Goal: Transaction & Acquisition: Book appointment/travel/reservation

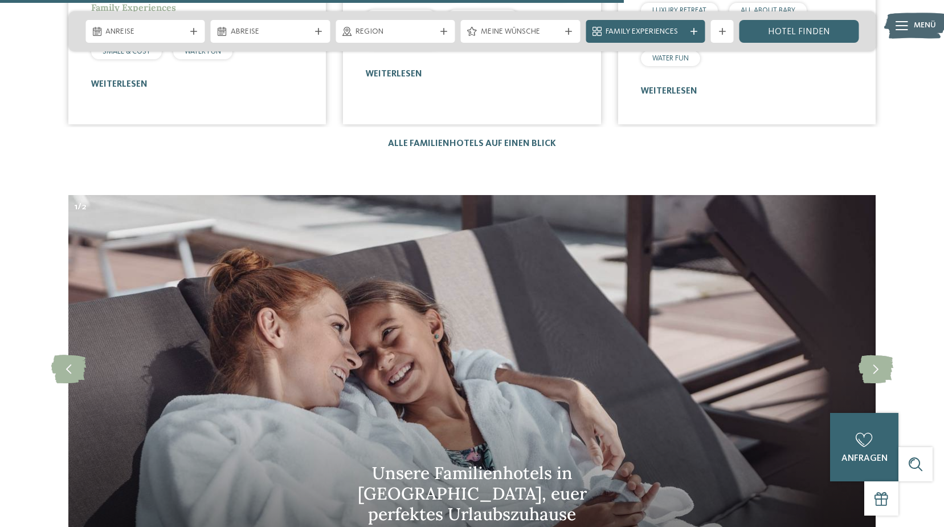
scroll to position [3420, 0]
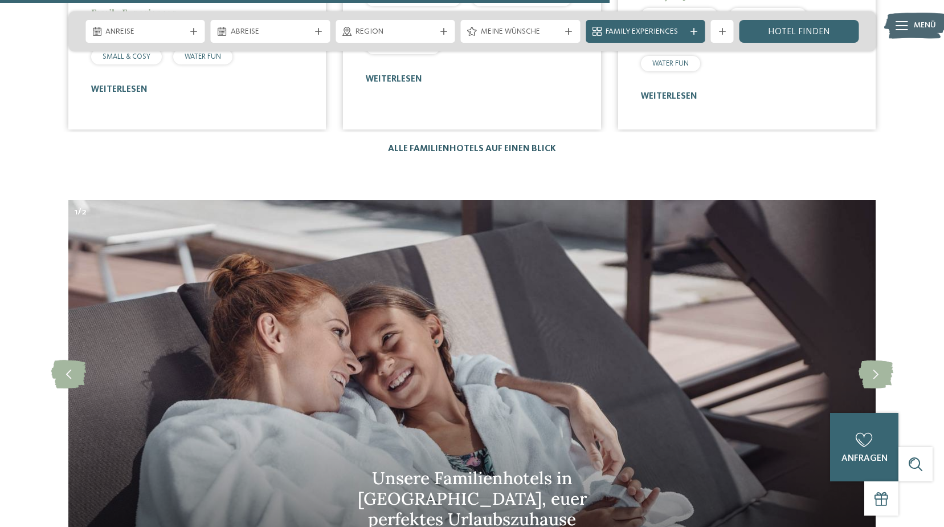
click at [431, 144] on link "Alle Familienhotels auf einen Blick" at bounding box center [472, 148] width 168 height 9
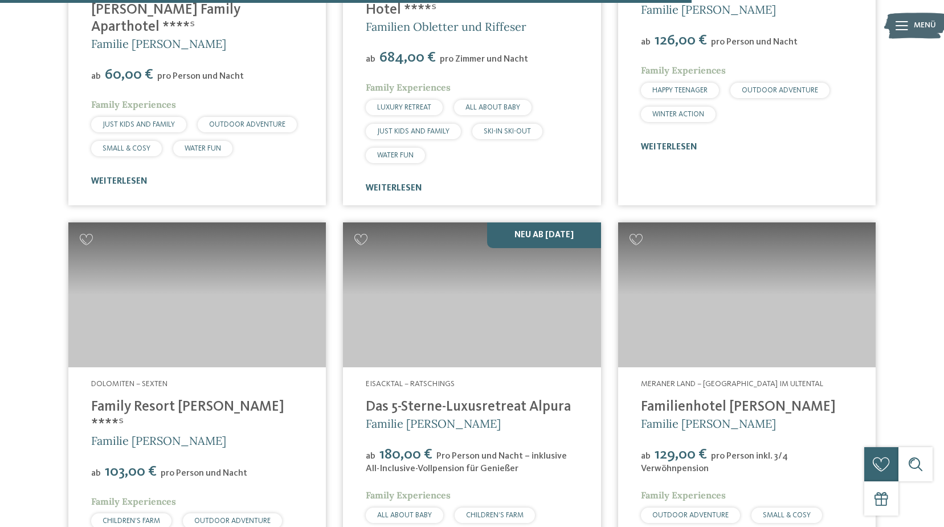
scroll to position [3078, 0]
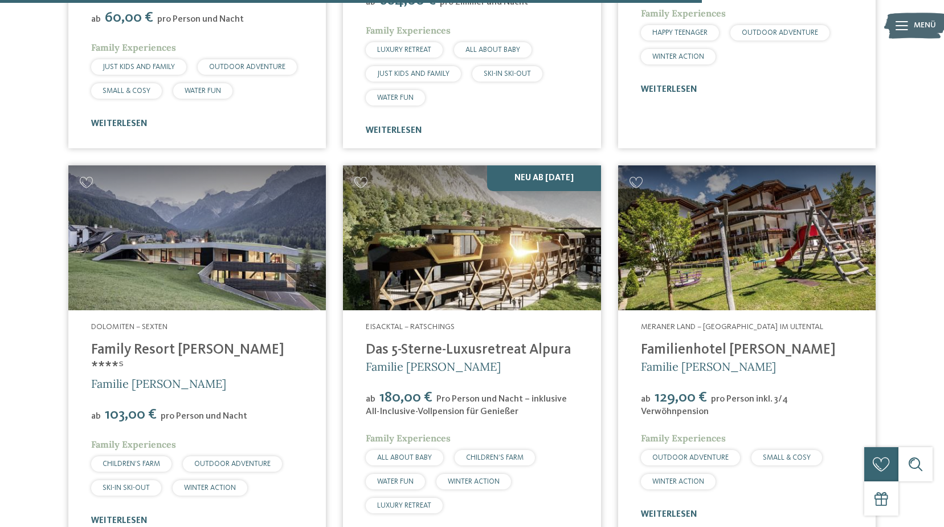
click at [437, 271] on img at bounding box center [472, 237] width 258 height 145
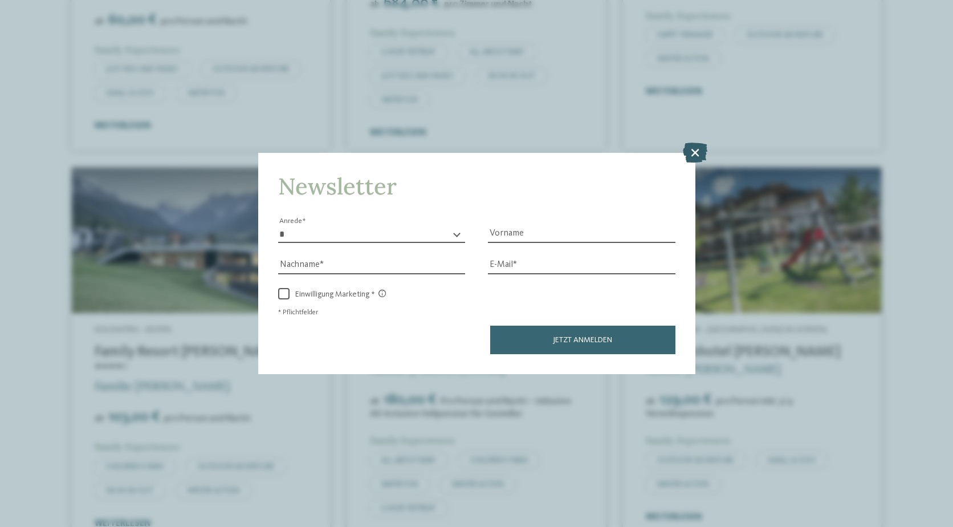
click at [695, 146] on icon at bounding box center [695, 152] width 25 height 20
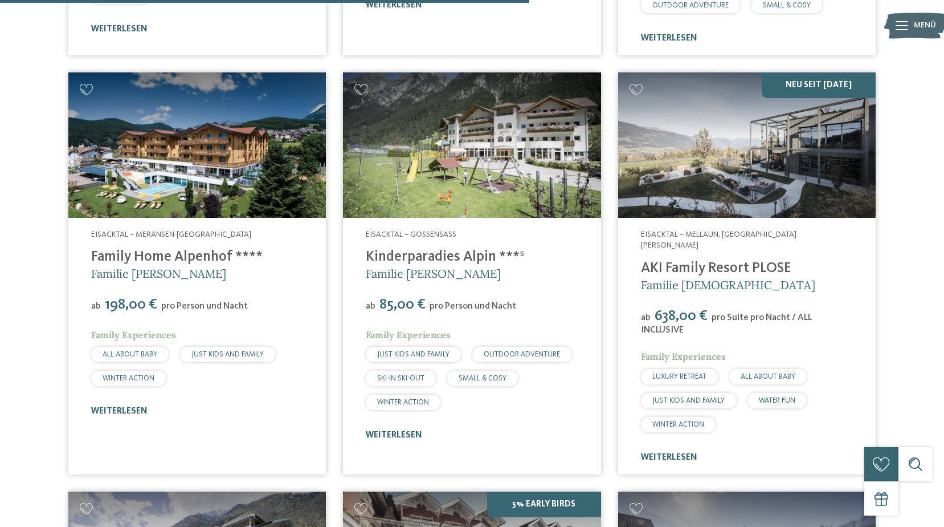
scroll to position [2337, 0]
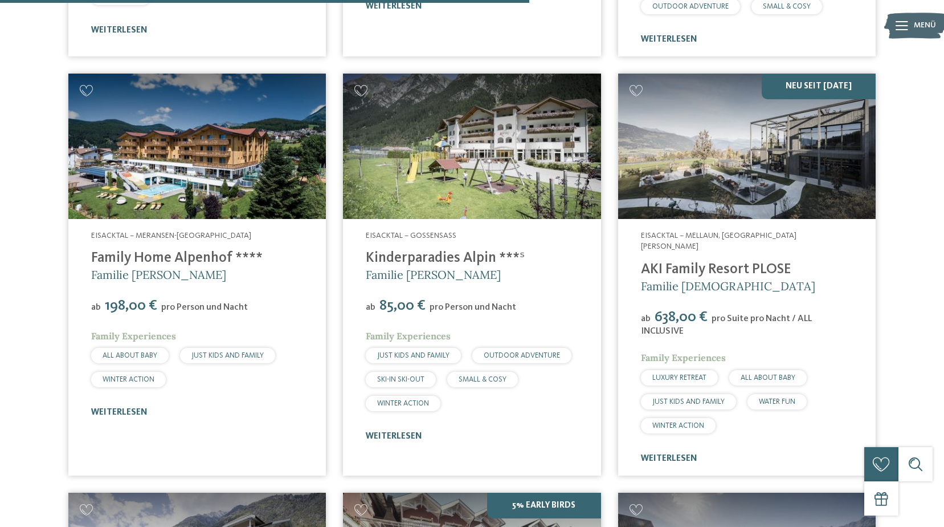
click at [688, 137] on img at bounding box center [747, 146] width 258 height 145
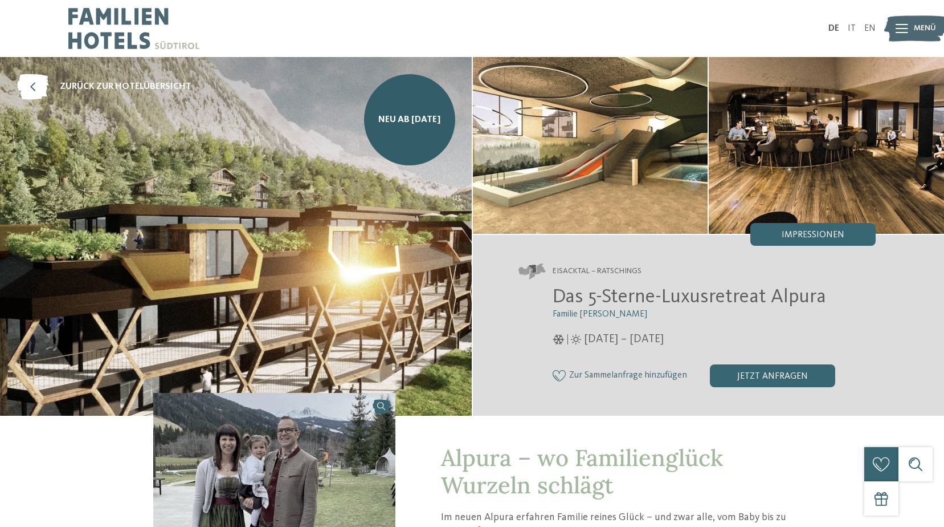
click at [808, 236] on span "Impressionen" at bounding box center [813, 234] width 63 height 9
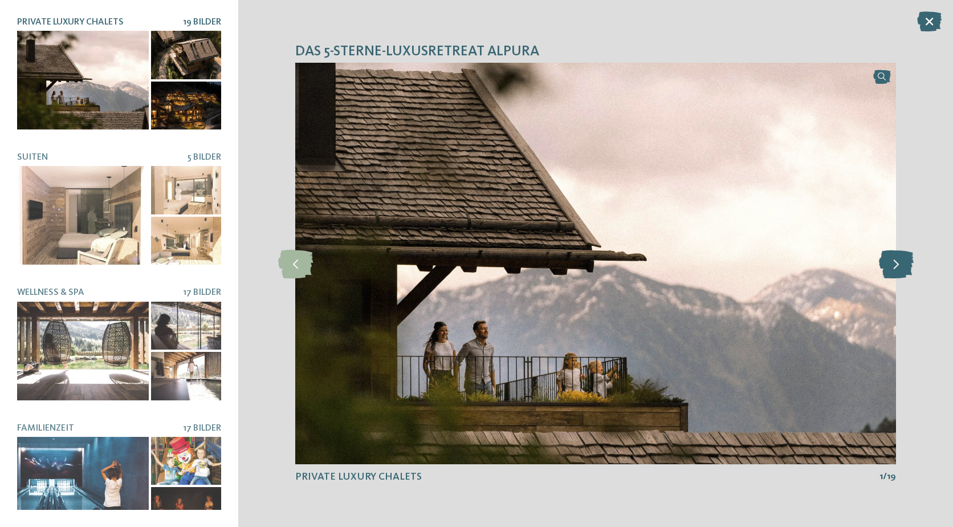
click at [891, 267] on icon at bounding box center [896, 263] width 35 height 28
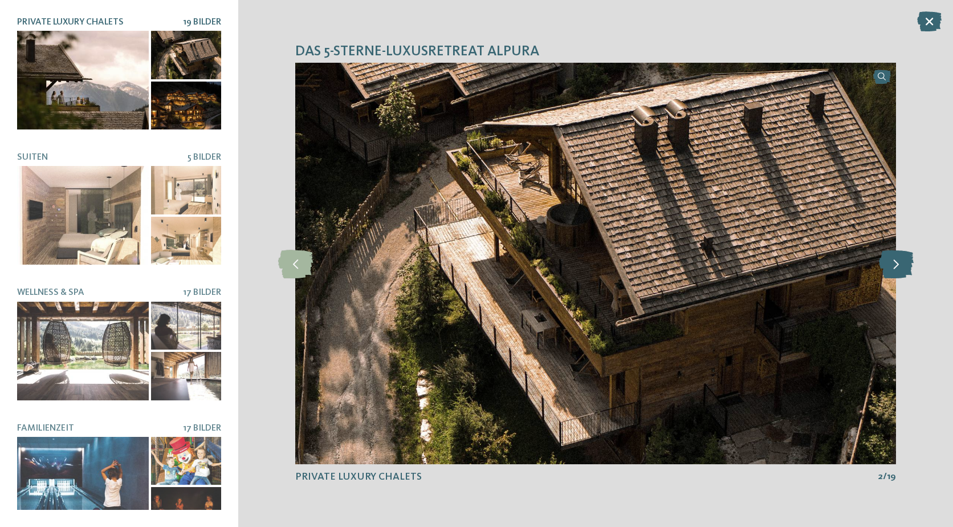
click at [895, 265] on icon at bounding box center [896, 263] width 35 height 28
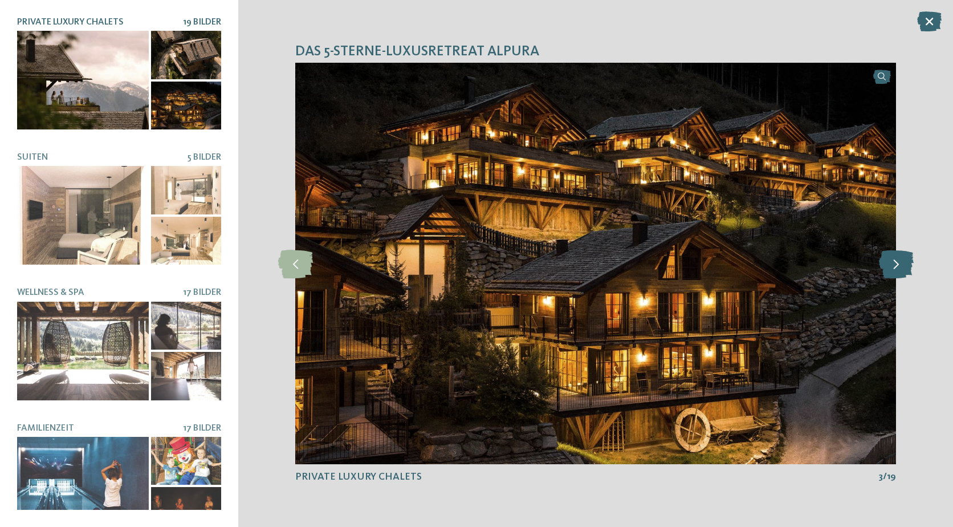
click at [895, 265] on icon at bounding box center [896, 263] width 35 height 28
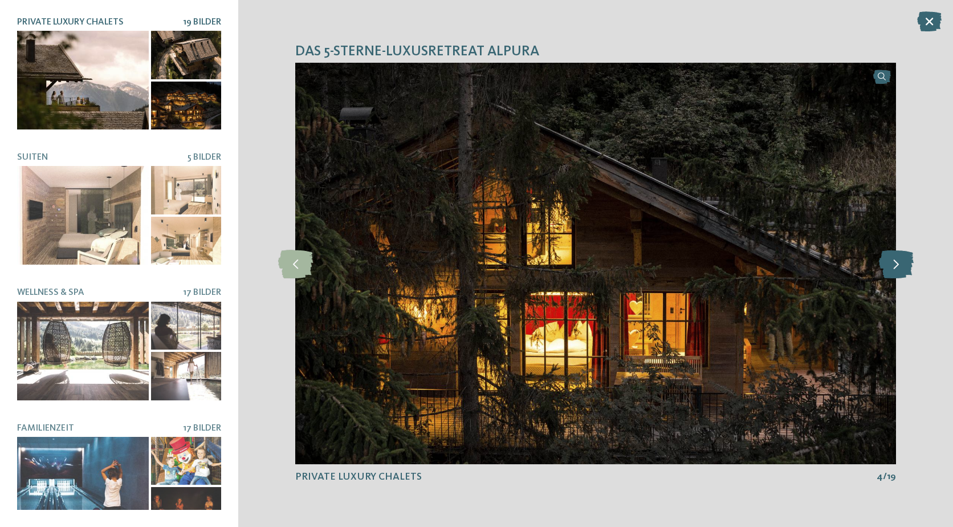
click at [895, 265] on icon at bounding box center [896, 263] width 35 height 28
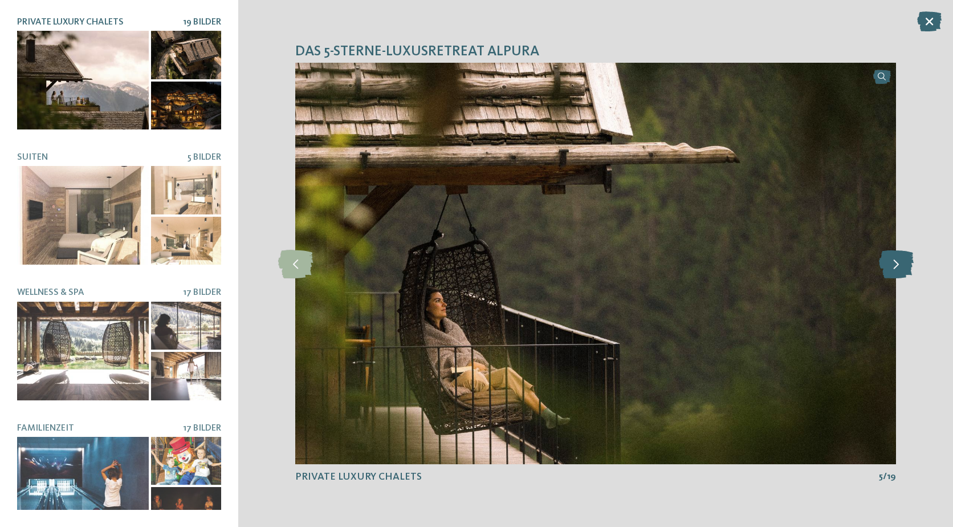
click at [895, 265] on icon at bounding box center [896, 263] width 35 height 28
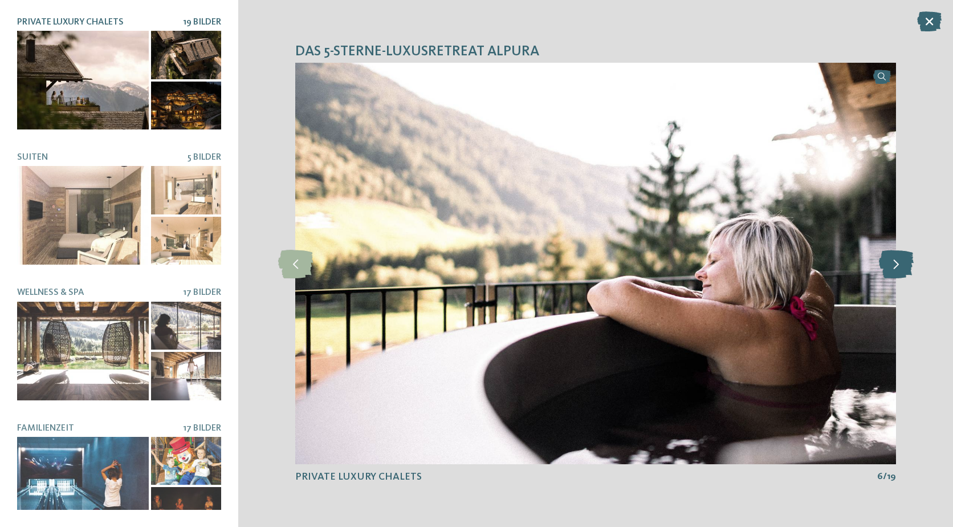
click at [895, 265] on icon at bounding box center [896, 263] width 35 height 28
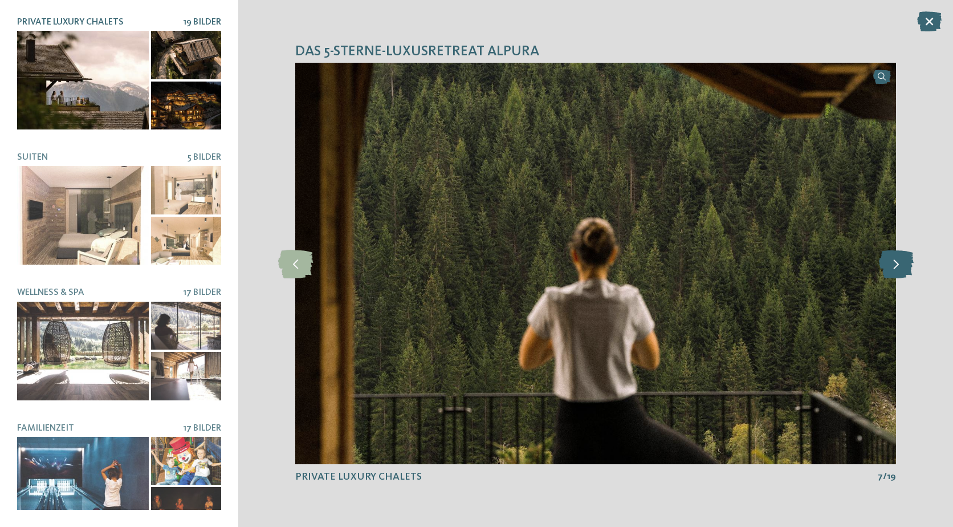
click at [895, 265] on icon at bounding box center [896, 263] width 35 height 28
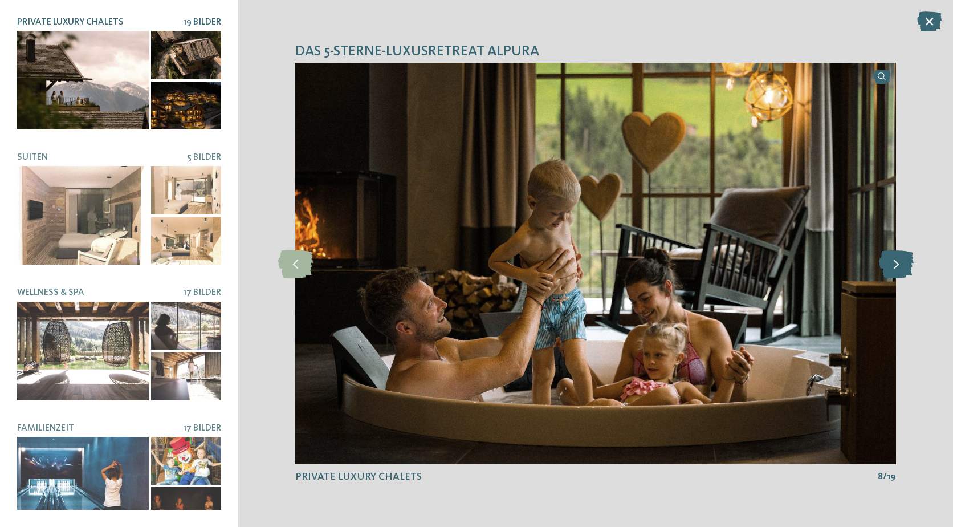
click at [895, 265] on icon at bounding box center [896, 263] width 35 height 28
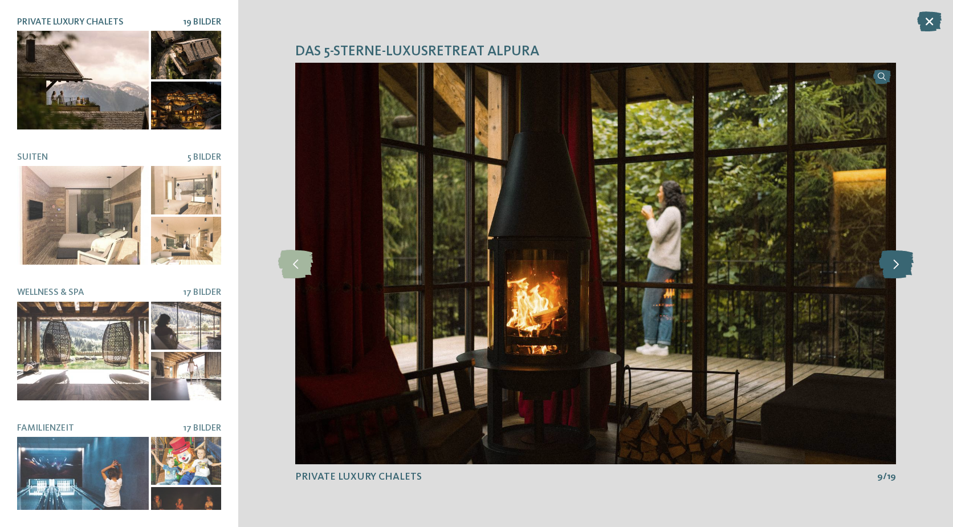
click at [895, 265] on icon at bounding box center [896, 263] width 35 height 28
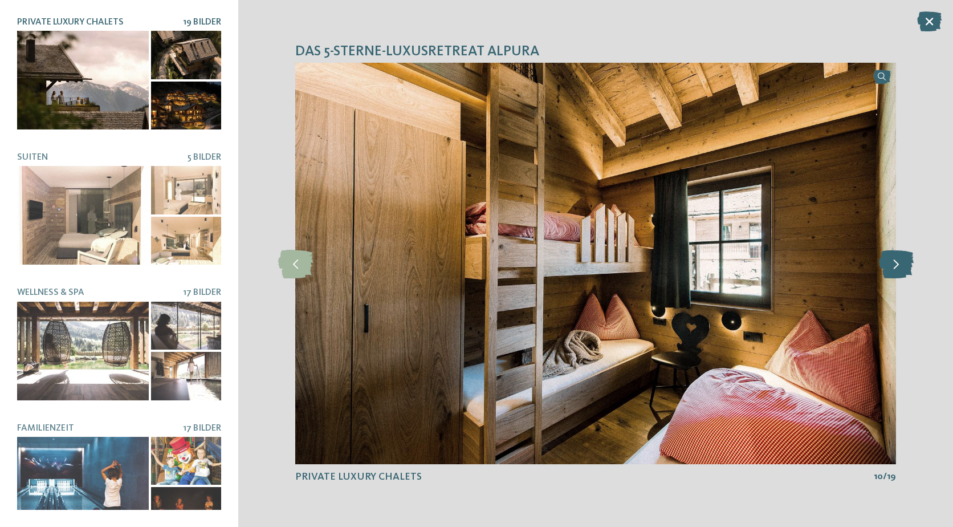
click at [895, 265] on icon at bounding box center [896, 263] width 35 height 28
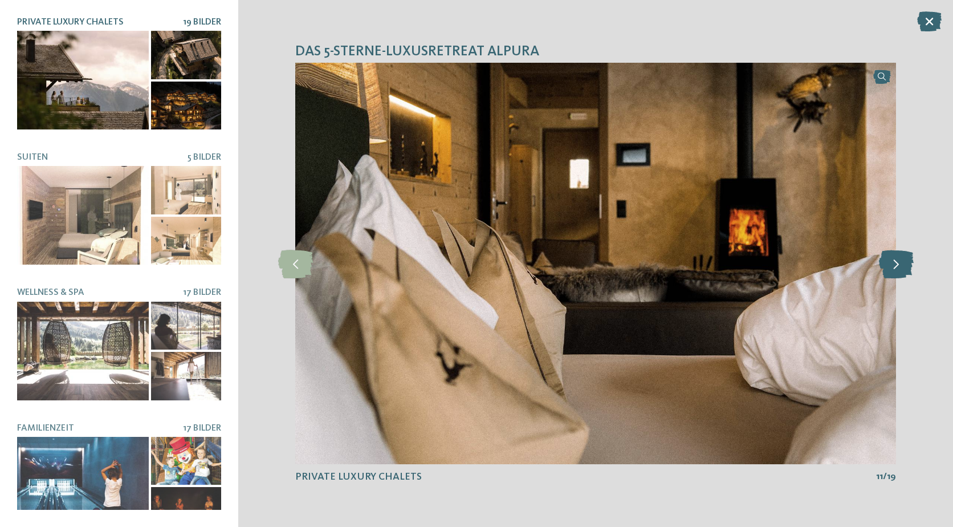
click at [895, 265] on icon at bounding box center [896, 263] width 35 height 28
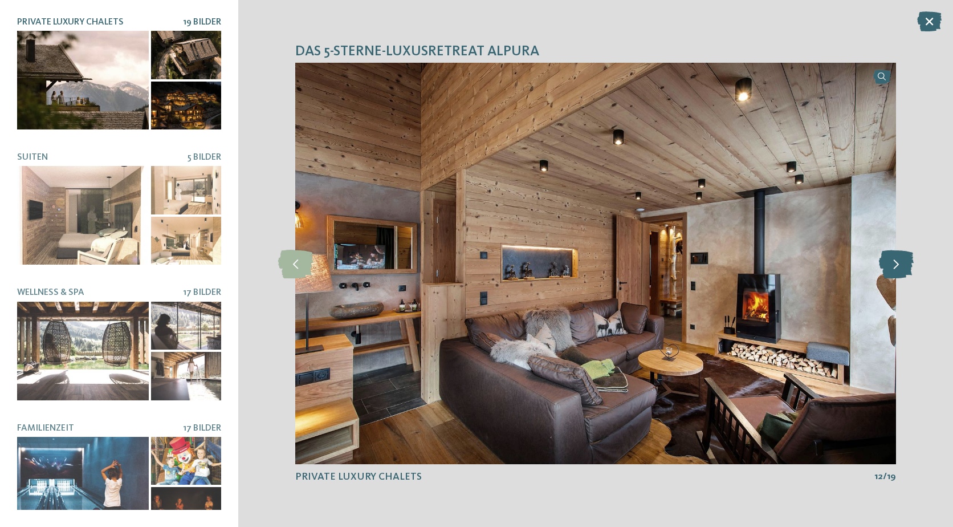
click at [895, 265] on icon at bounding box center [896, 263] width 35 height 28
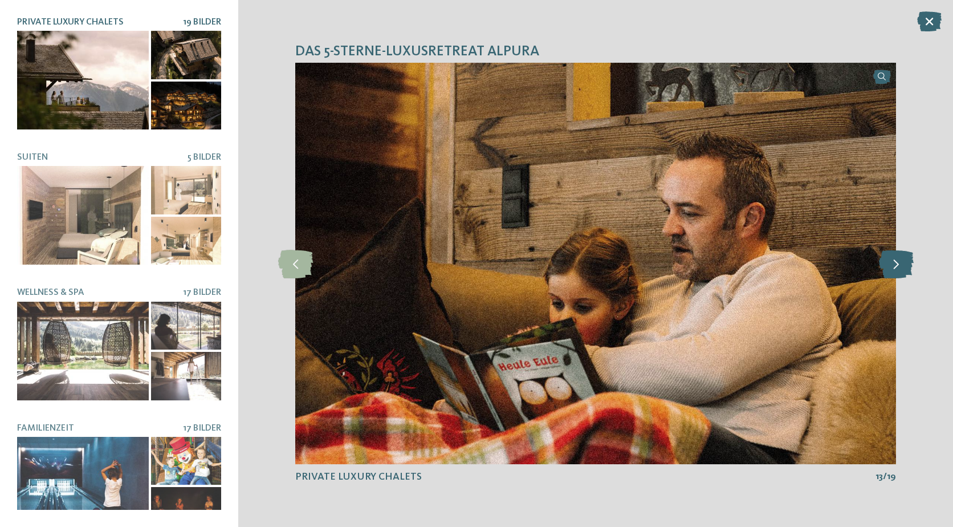
click at [895, 265] on icon at bounding box center [896, 263] width 35 height 28
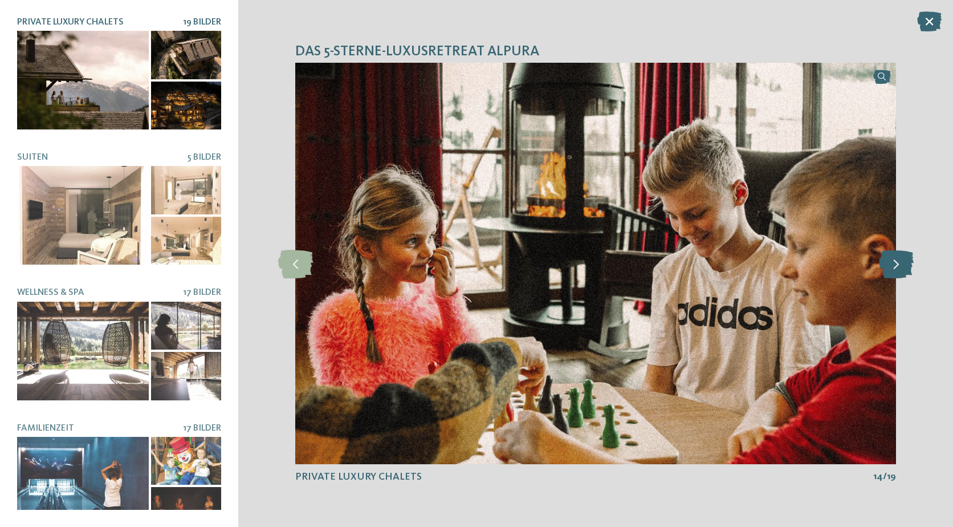
click at [895, 265] on icon at bounding box center [896, 263] width 35 height 28
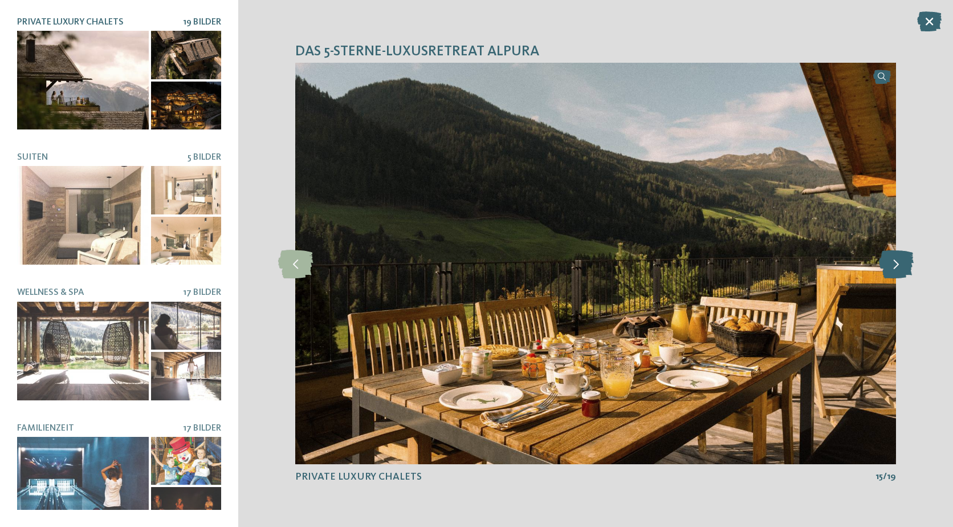
click at [895, 265] on icon at bounding box center [896, 263] width 35 height 28
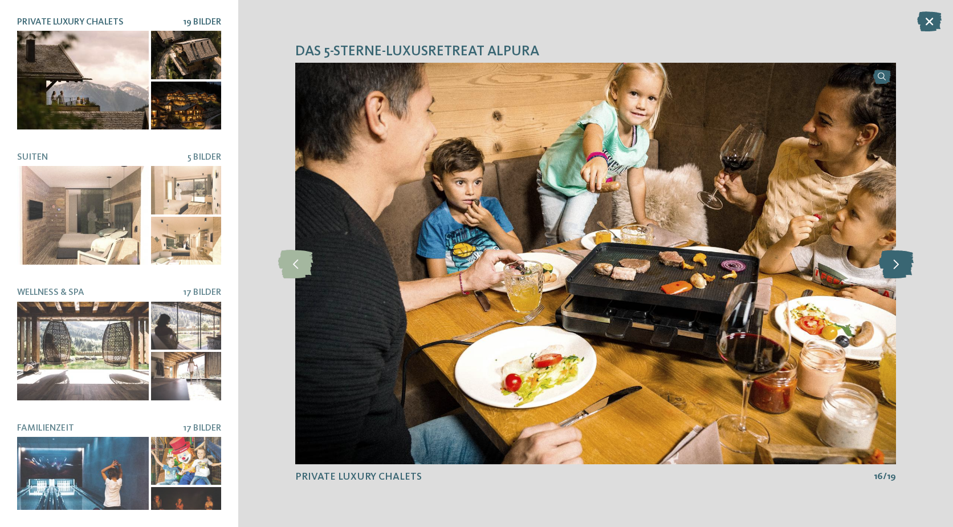
click at [895, 265] on icon at bounding box center [896, 263] width 35 height 28
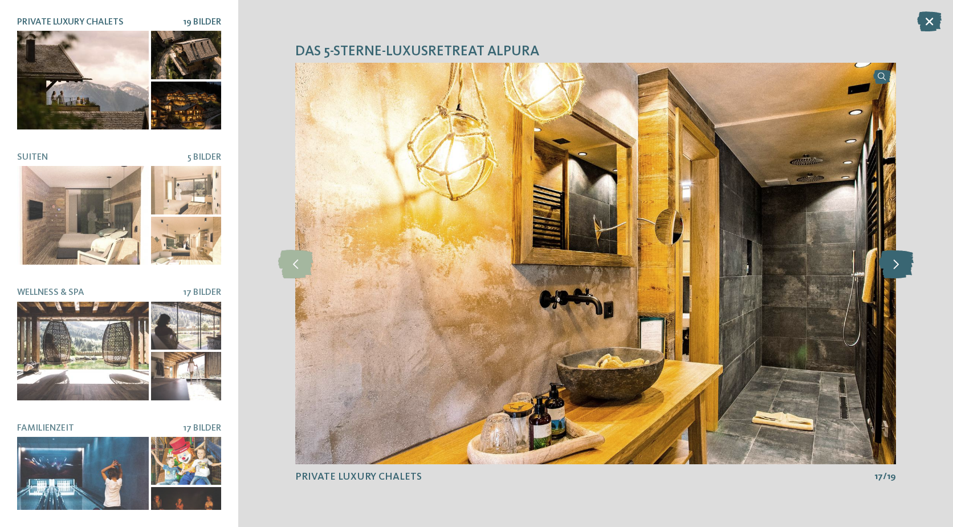
click at [895, 265] on icon at bounding box center [896, 263] width 35 height 28
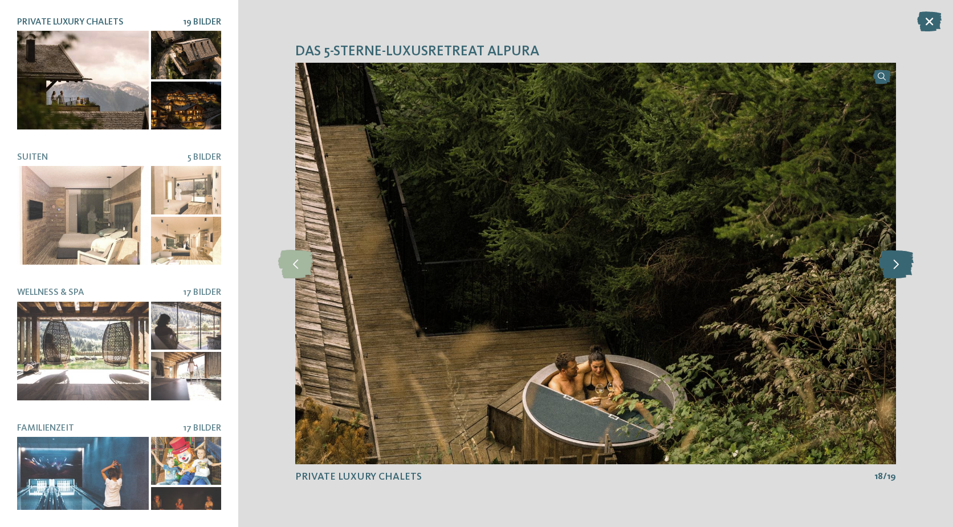
click at [895, 265] on icon at bounding box center [896, 263] width 35 height 28
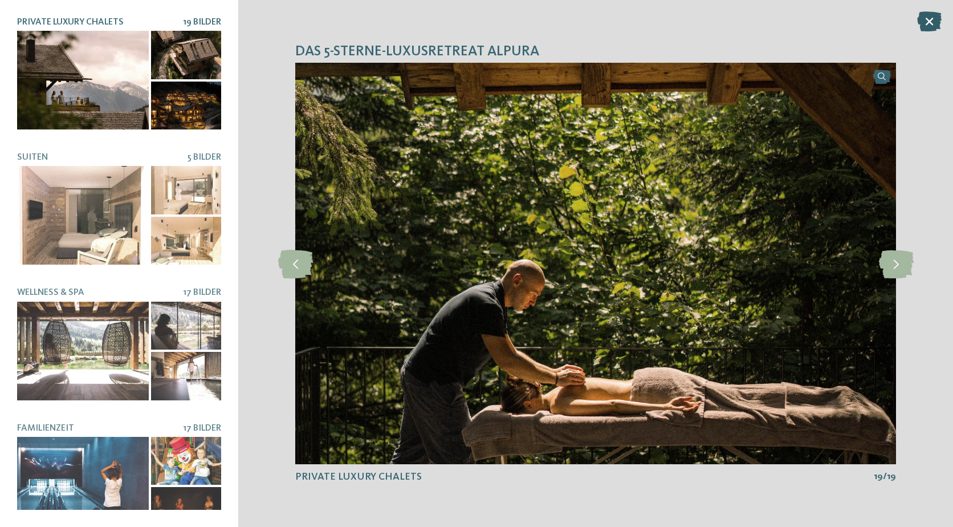
click at [927, 22] on icon at bounding box center [929, 21] width 25 height 20
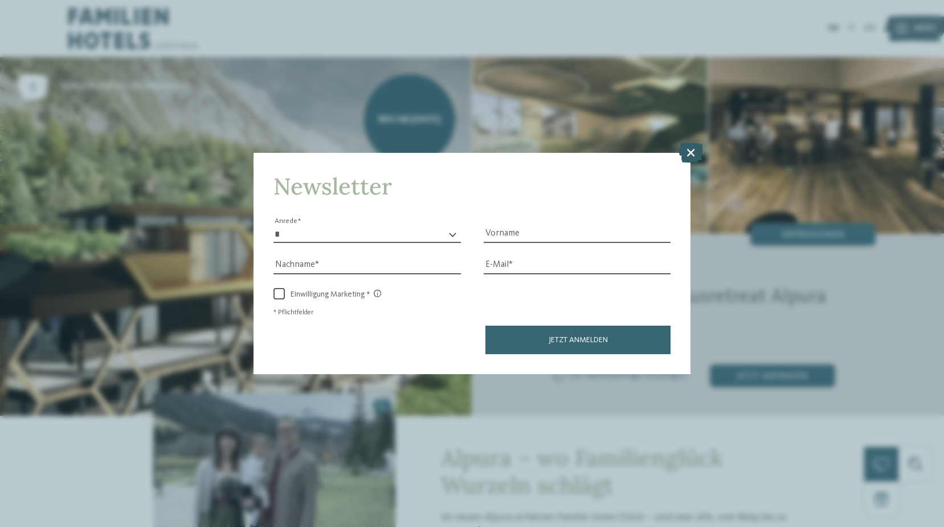
click at [690, 154] on icon at bounding box center [691, 152] width 25 height 20
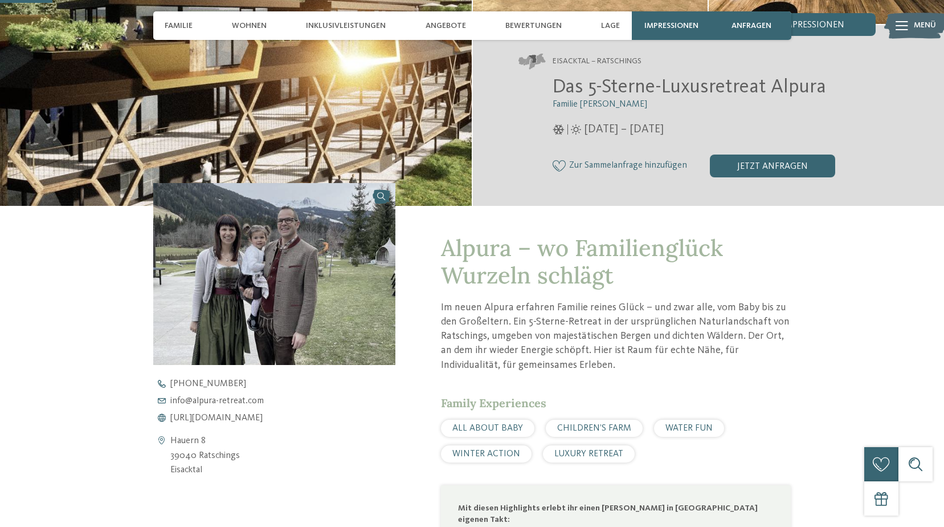
scroll to position [228, 0]
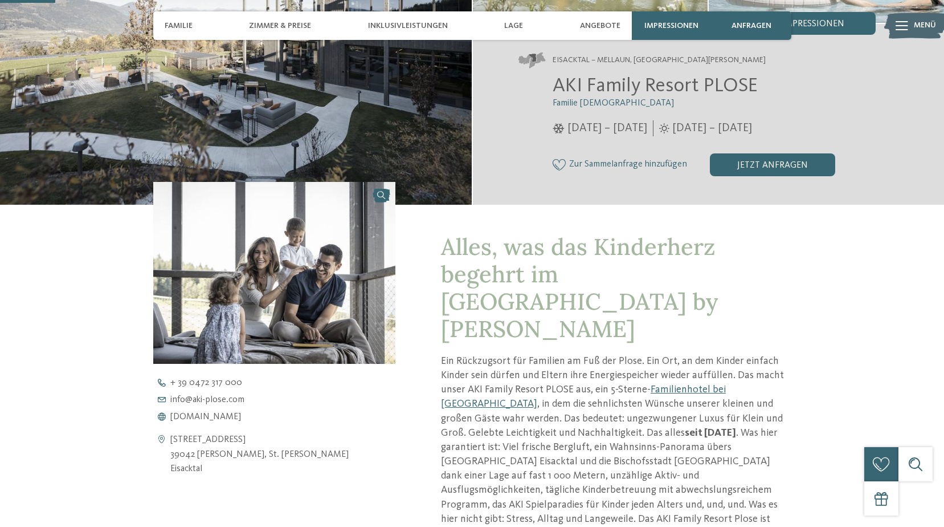
scroll to position [228, 0]
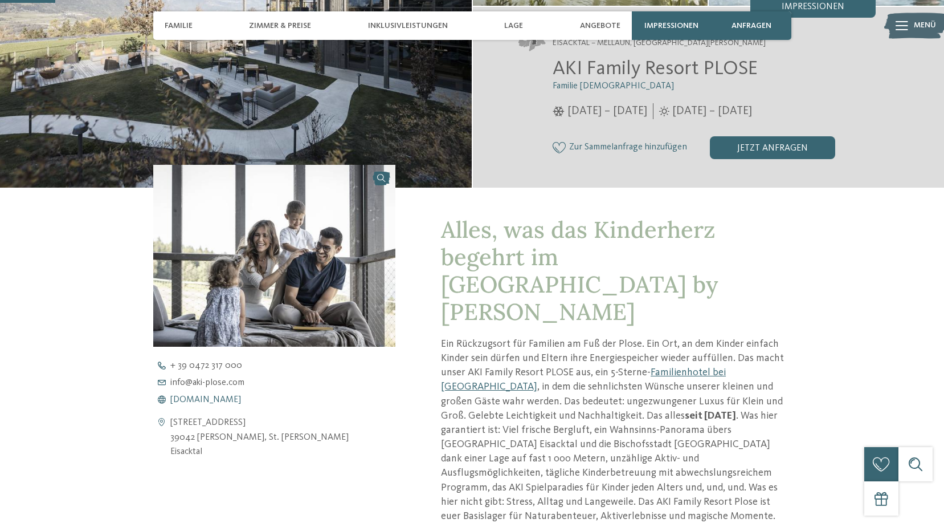
click at [197, 396] on span "www.aki-plose.com" at bounding box center [205, 399] width 71 height 9
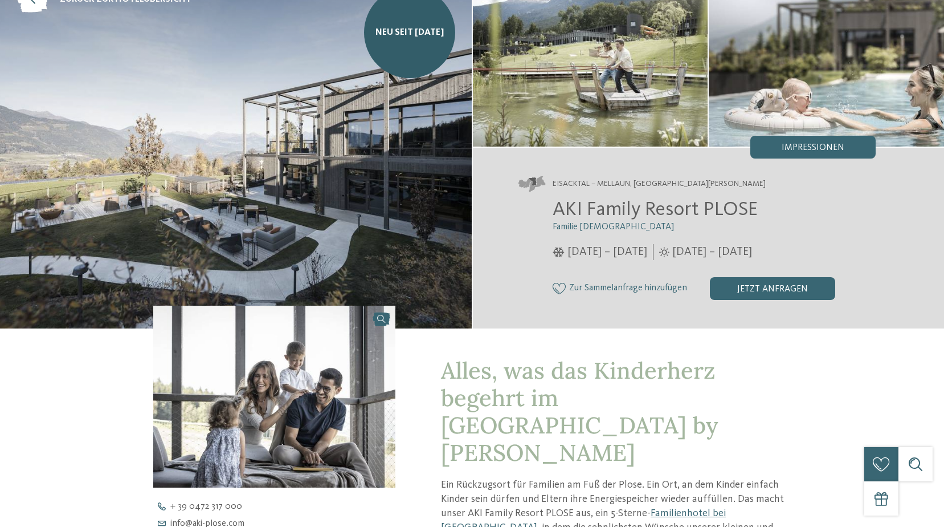
scroll to position [0, 0]
